Goal: Task Accomplishment & Management: Manage account settings

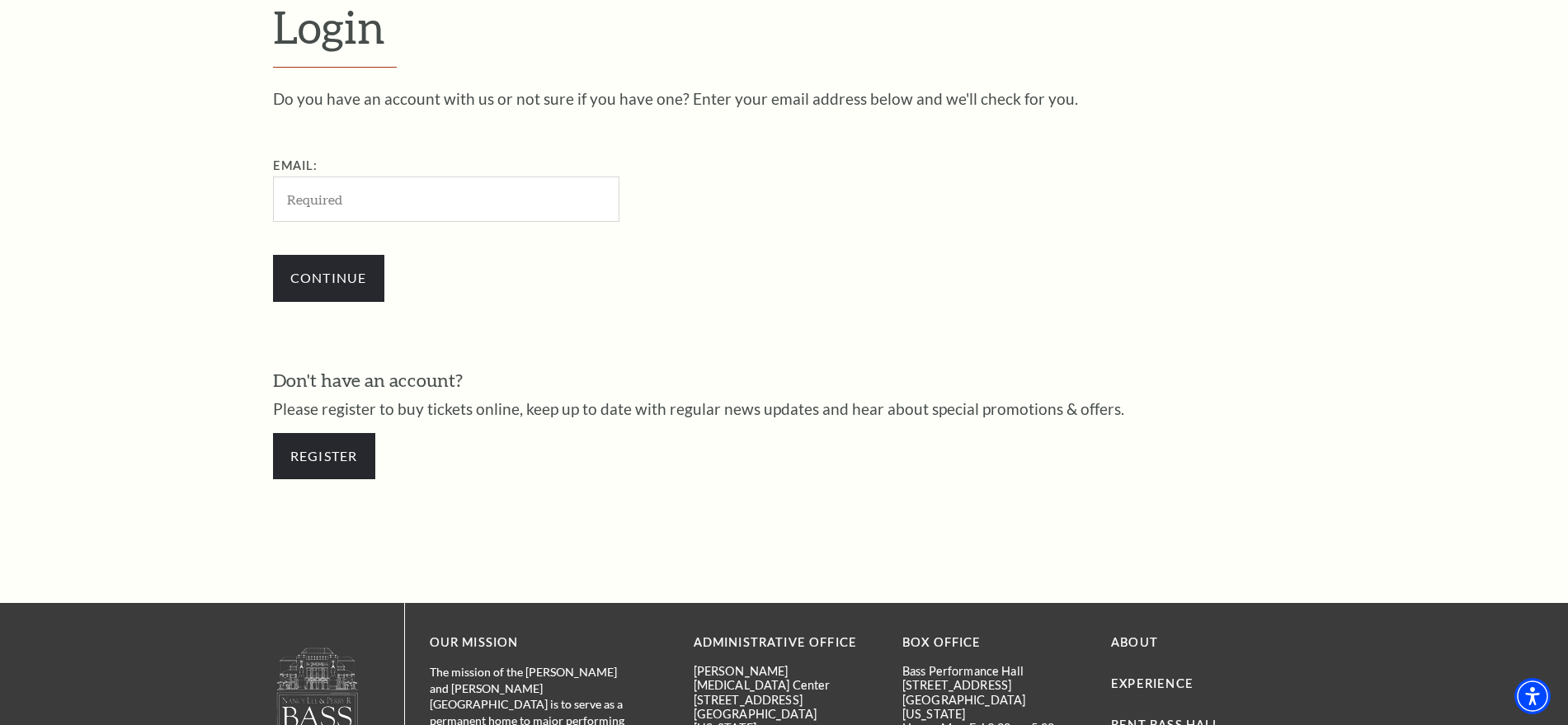
click at [447, 185] on input "Email:" at bounding box center [446, 199] width 346 height 46
type input "[EMAIL_ADDRESS][DOMAIN_NAME]"
click at [267, 290] on div "Login Do you have an account with us or not sure if you have one? Enter your em…" at bounding box center [784, 247] width 1055 height 710
click at [318, 288] on input "Continue" at bounding box center [329, 278] width 112 height 46
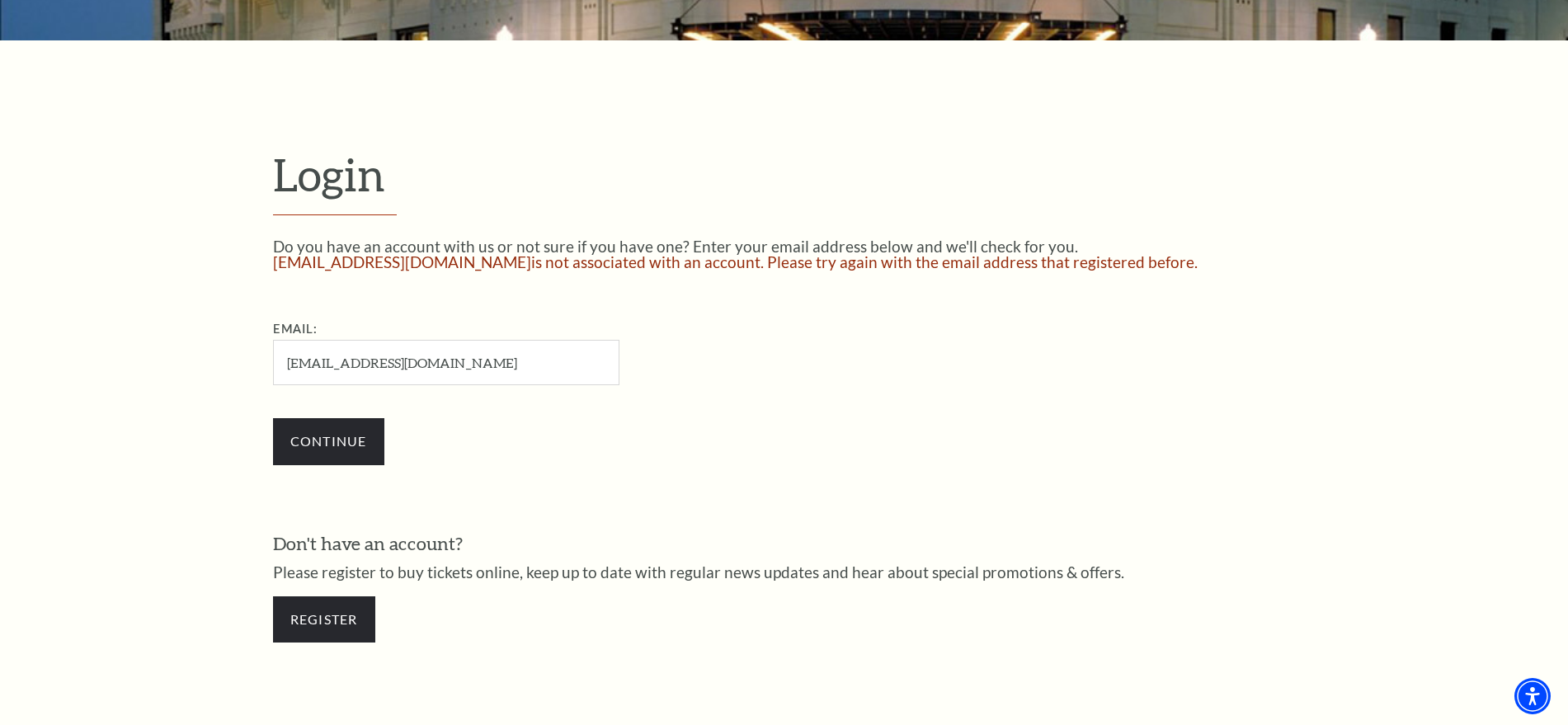
click at [545, 370] on input "[EMAIL_ADDRESS][DOMAIN_NAME]" at bounding box center [446, 362] width 346 height 46
click at [288, 370] on input "[EMAIL_ADDRESS][DOMAIN_NAME]" at bounding box center [446, 362] width 346 height 46
